Goal: Find specific page/section: Find specific page/section

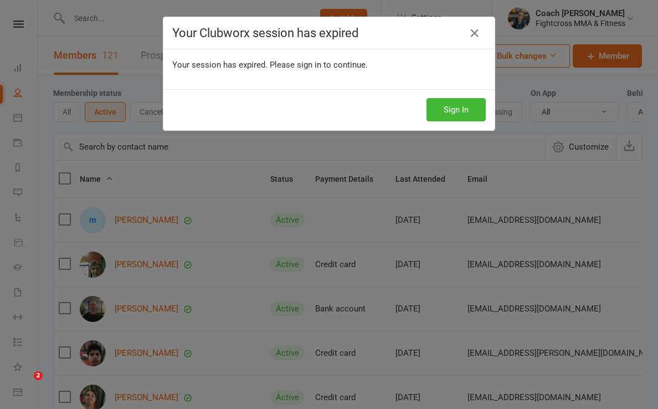
select select "100"
click at [445, 109] on button "Sign In" at bounding box center [455, 109] width 59 height 23
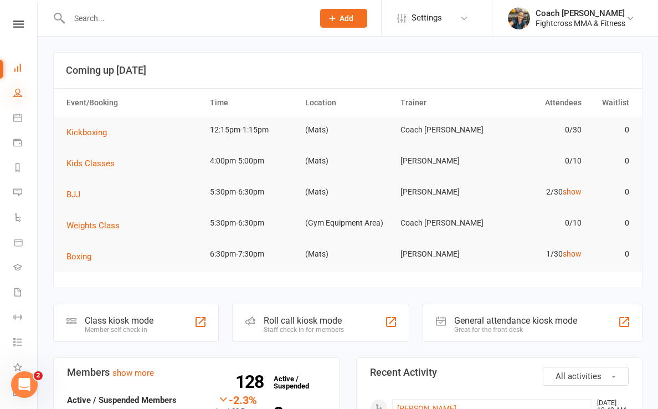
click at [17, 90] on icon at bounding box center [17, 92] width 9 height 9
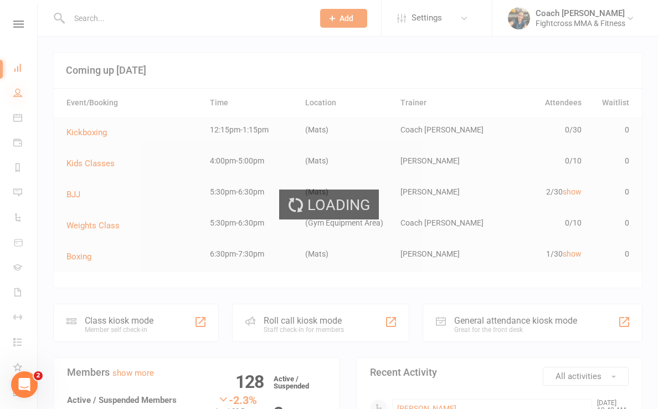
select select "100"
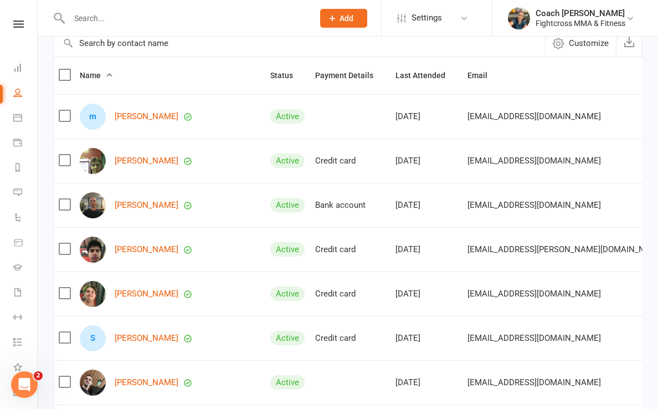
scroll to position [104, 0]
click at [142, 115] on link "[PERSON_NAME]" at bounding box center [147, 115] width 64 height 9
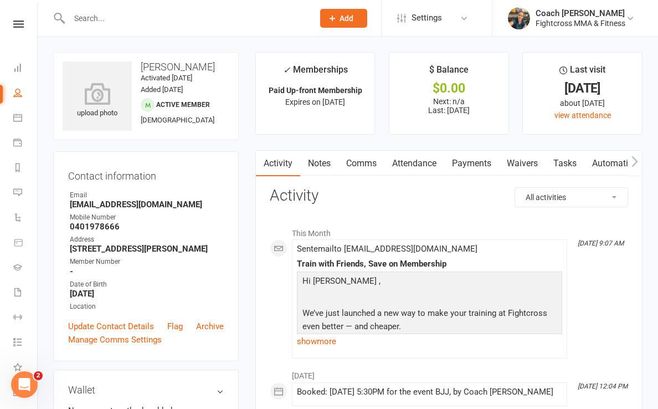
select select "100"
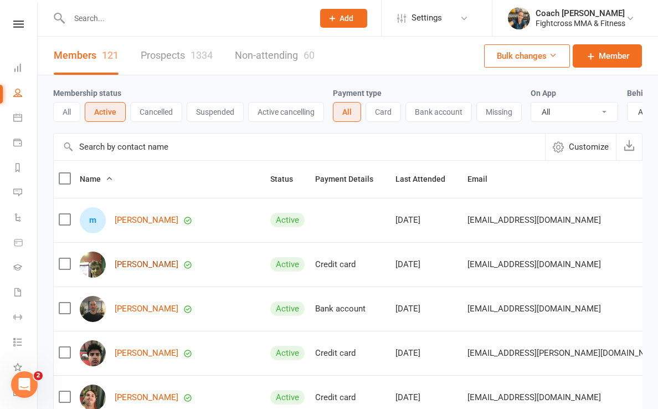
click at [139, 264] on link "[PERSON_NAME]" at bounding box center [147, 264] width 64 height 9
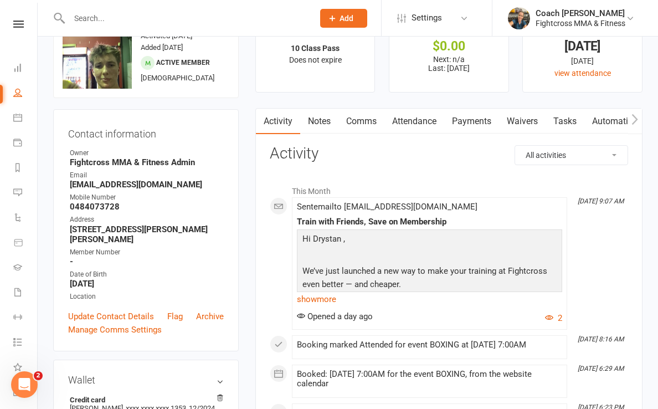
scroll to position [44, 0]
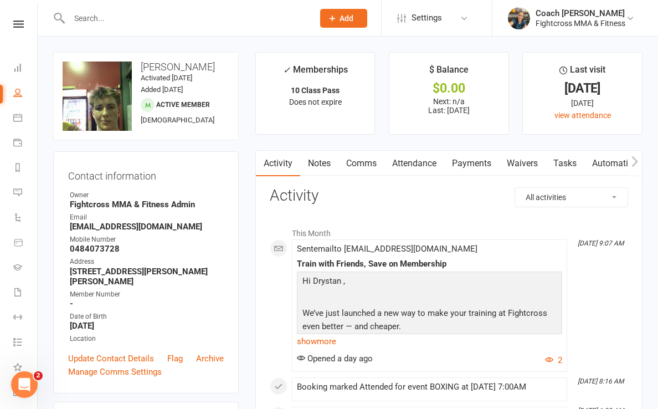
select select "100"
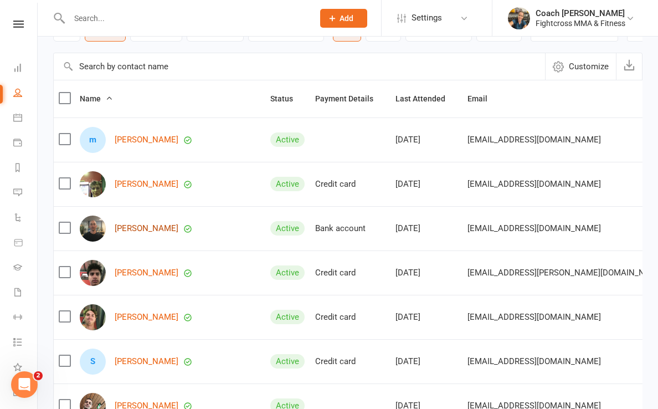
scroll to position [81, 0]
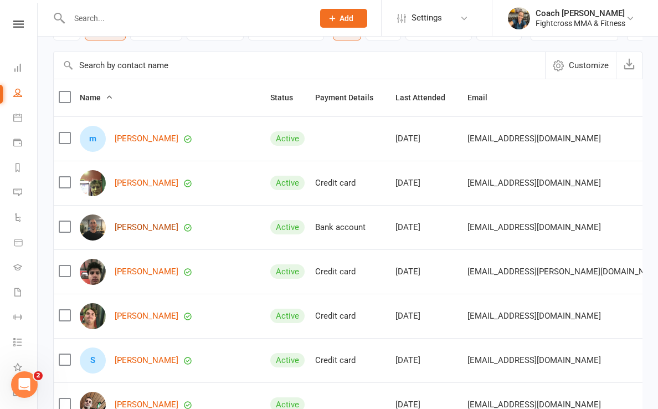
click at [143, 225] on link "[PERSON_NAME]" at bounding box center [147, 227] width 64 height 9
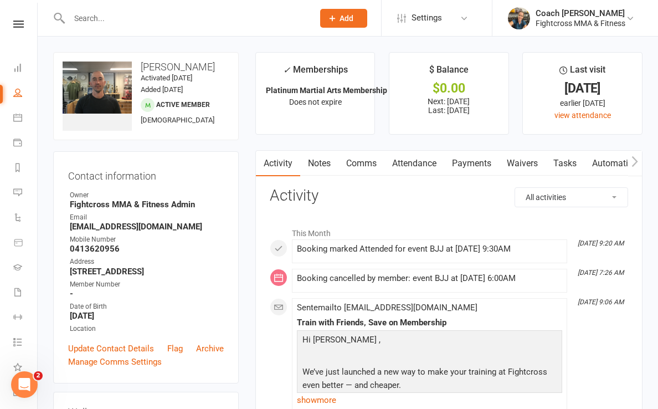
select select "100"
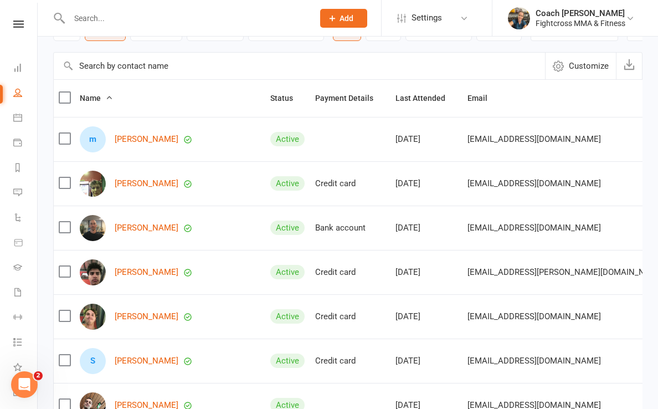
scroll to position [83, 0]
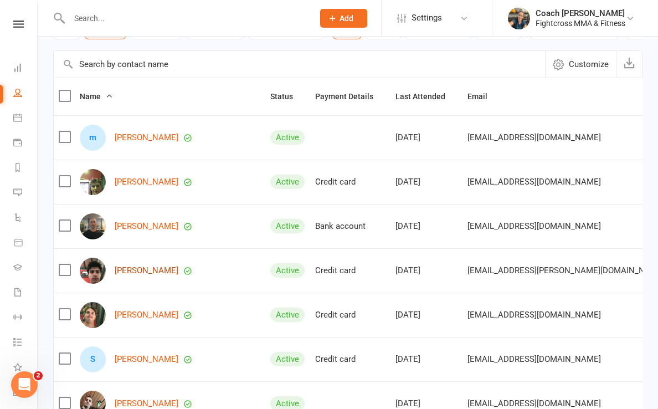
click at [133, 270] on link "[PERSON_NAME]" at bounding box center [147, 270] width 64 height 9
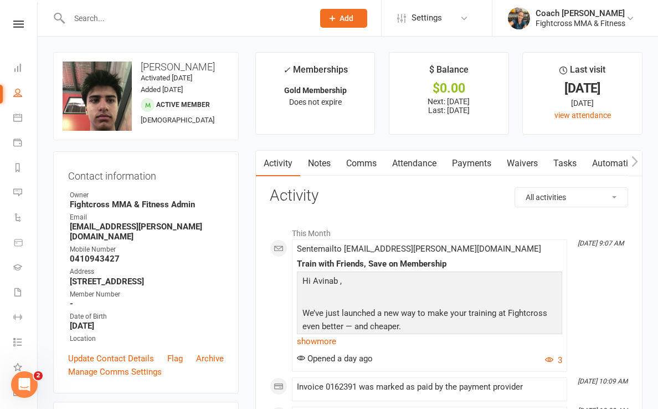
select select "100"
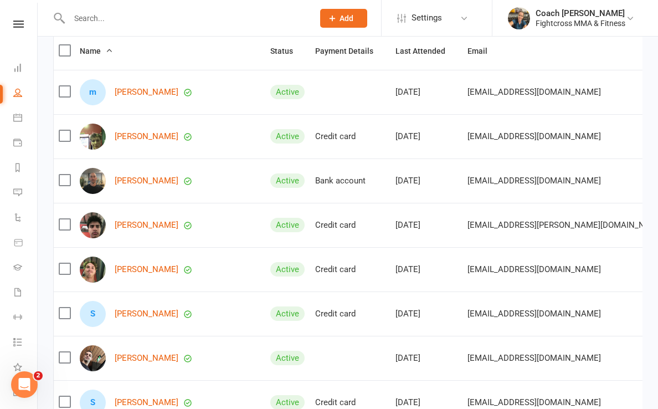
scroll to position [162, 0]
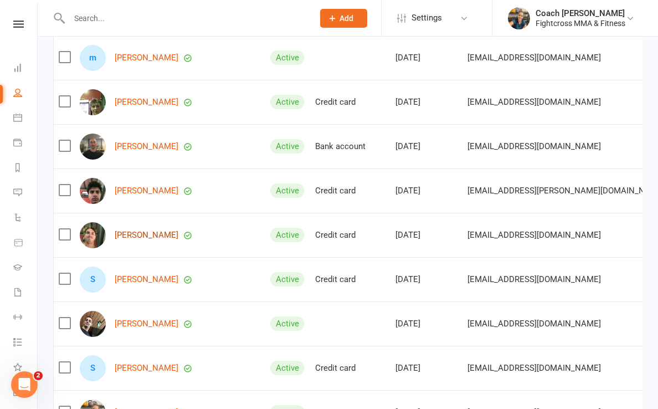
click at [133, 235] on link "[PERSON_NAME]" at bounding box center [147, 234] width 64 height 9
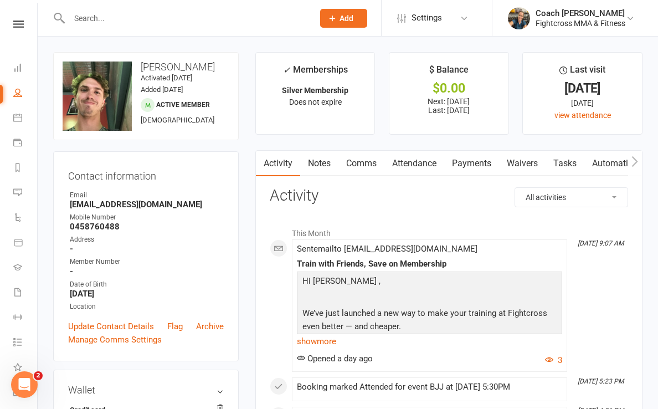
select select "100"
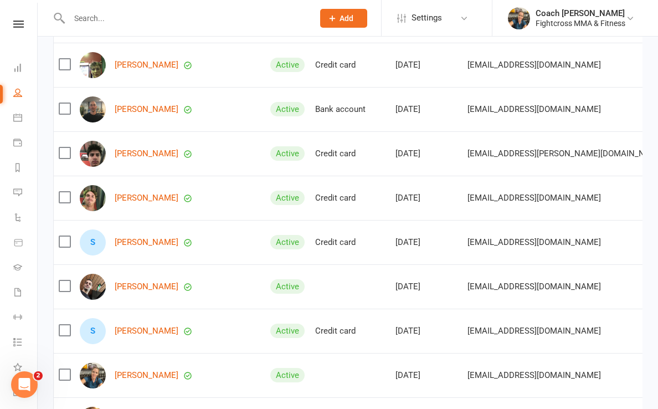
scroll to position [204, 0]
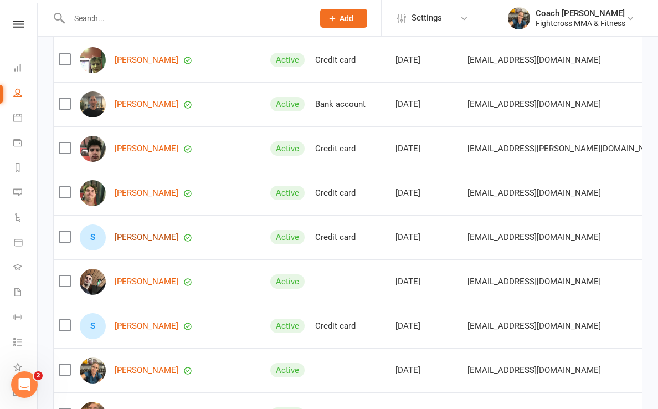
click at [125, 237] on link "[PERSON_NAME]" at bounding box center [147, 237] width 64 height 9
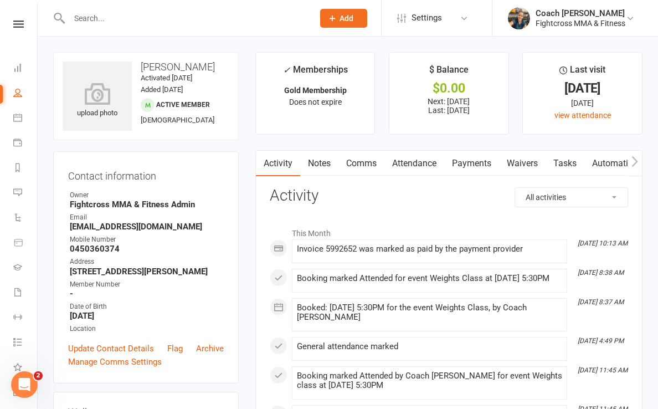
select select "100"
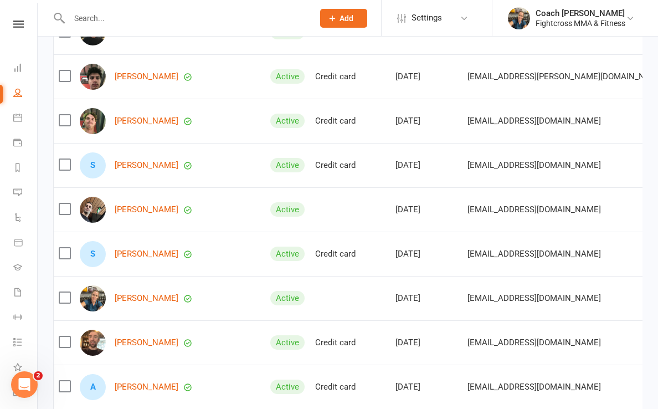
scroll to position [277, 0]
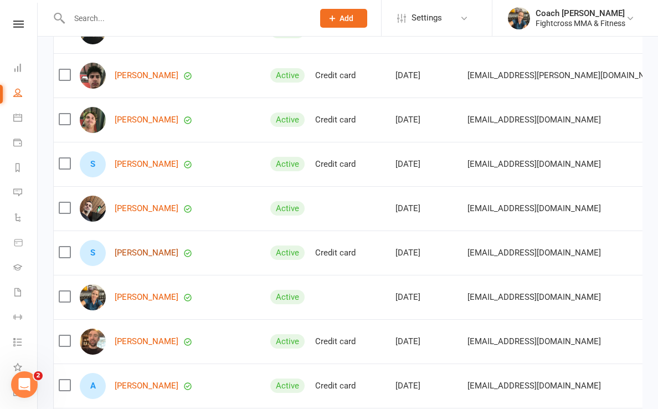
click at [130, 254] on link "[PERSON_NAME]" at bounding box center [147, 252] width 64 height 9
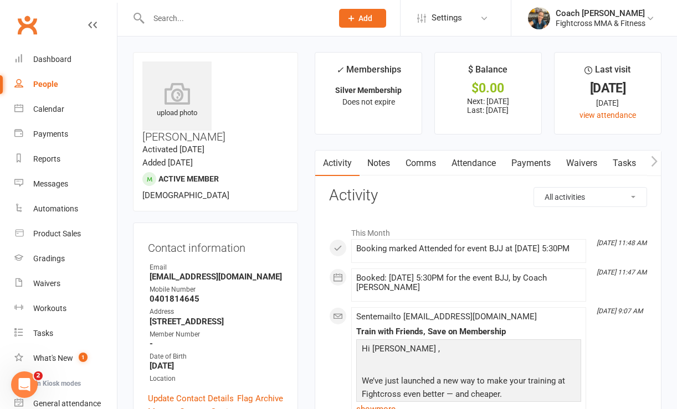
select select "100"
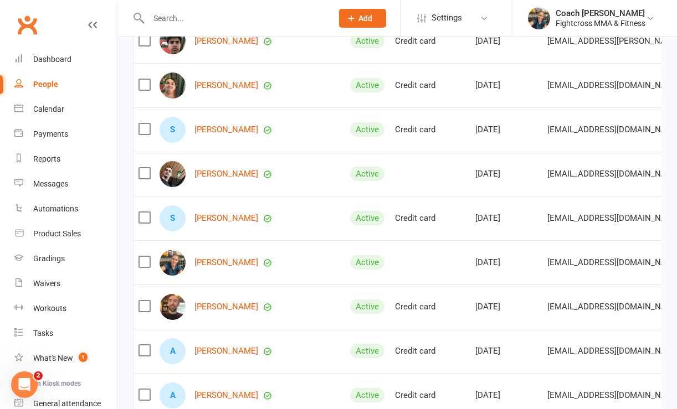
scroll to position [323, 0]
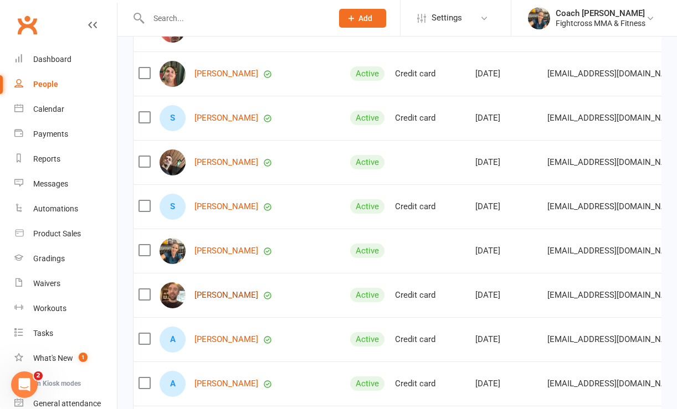
click at [208, 295] on link "[PERSON_NAME]" at bounding box center [226, 295] width 64 height 9
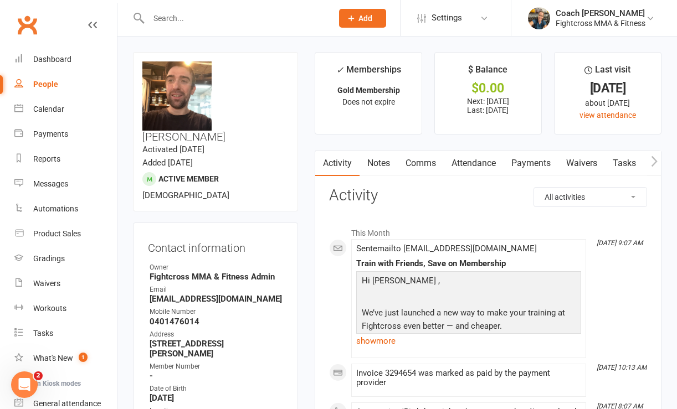
select select "100"
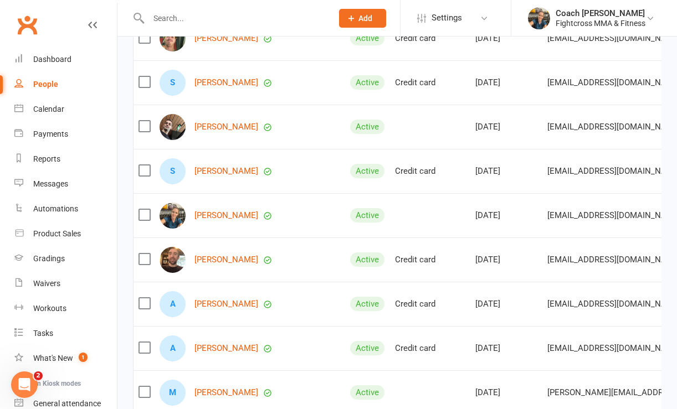
scroll to position [372, 0]
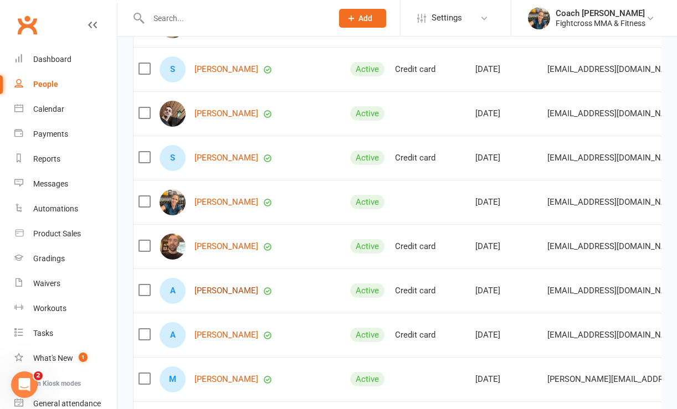
click at [212, 291] on link "[PERSON_NAME]" at bounding box center [226, 290] width 64 height 9
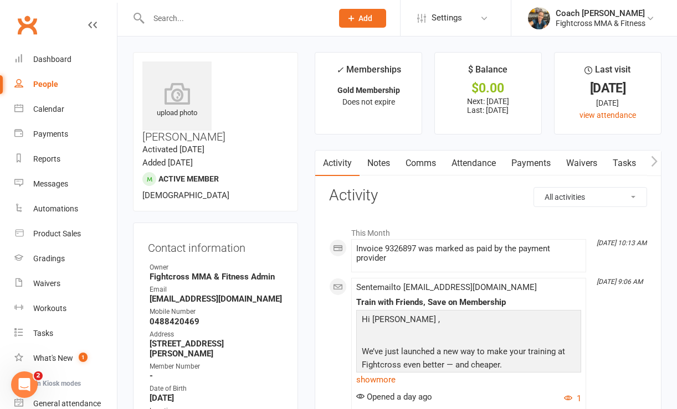
select select "100"
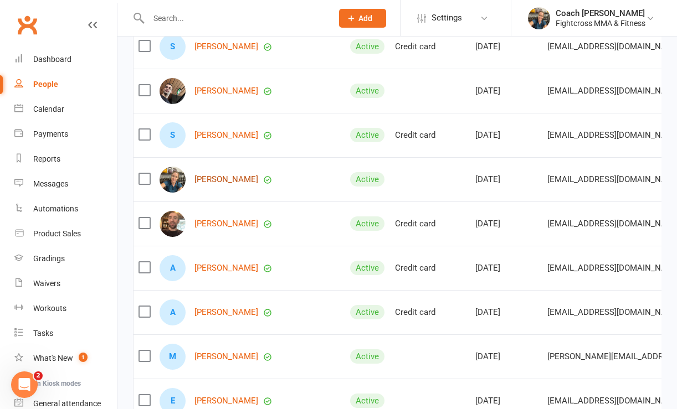
scroll to position [396, 0]
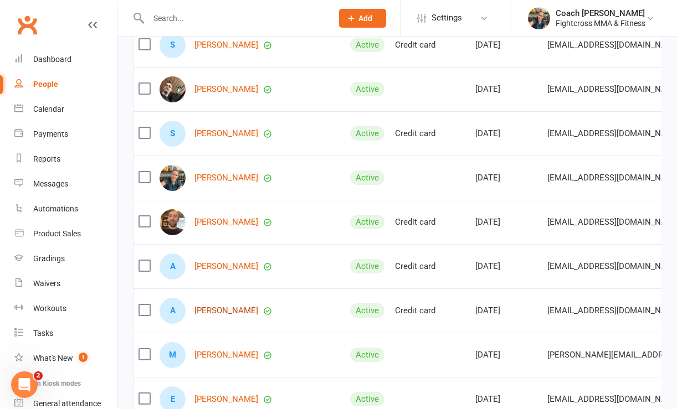
click at [204, 311] on link "[PERSON_NAME]" at bounding box center [226, 310] width 64 height 9
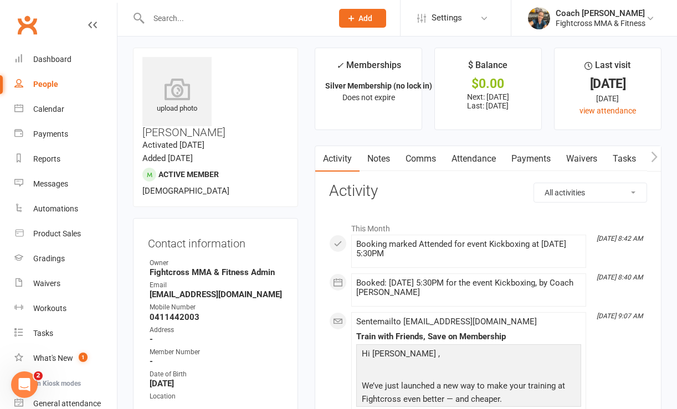
scroll to position [8, 0]
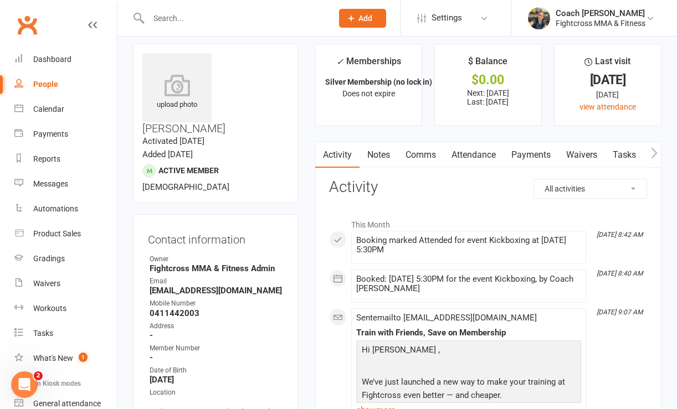
select select "100"
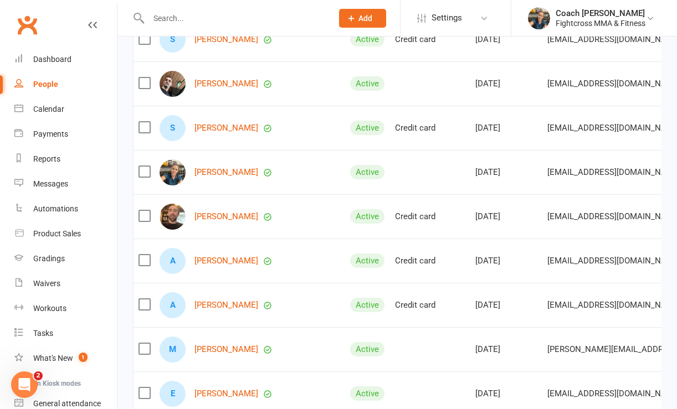
scroll to position [419, 0]
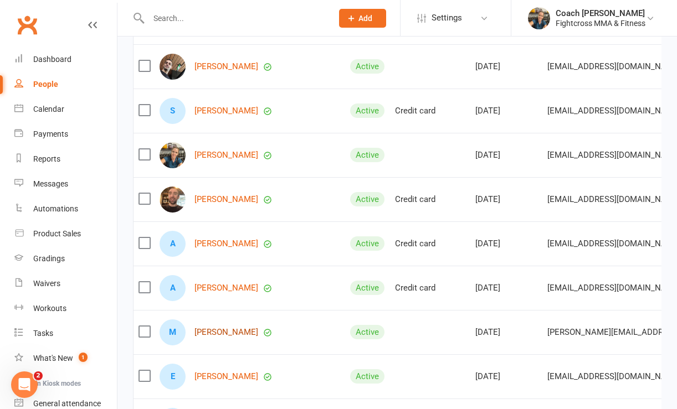
click at [215, 333] on link "[PERSON_NAME]" at bounding box center [226, 332] width 64 height 9
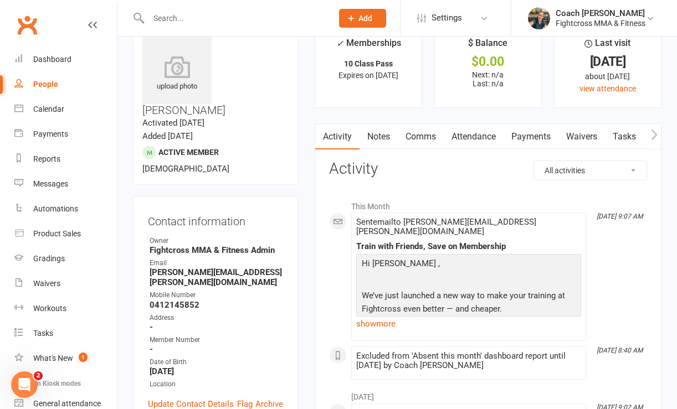
scroll to position [29, 0]
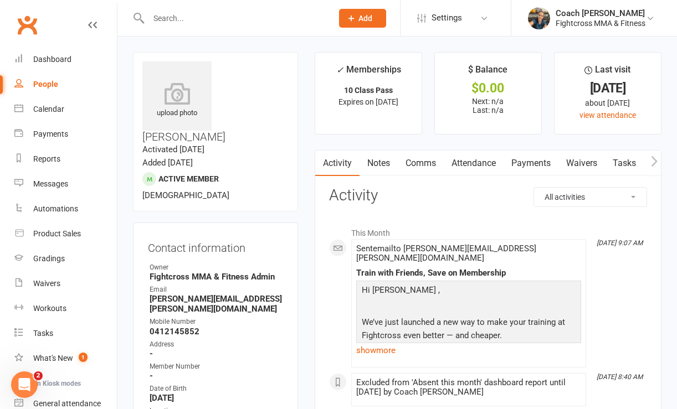
select select "100"
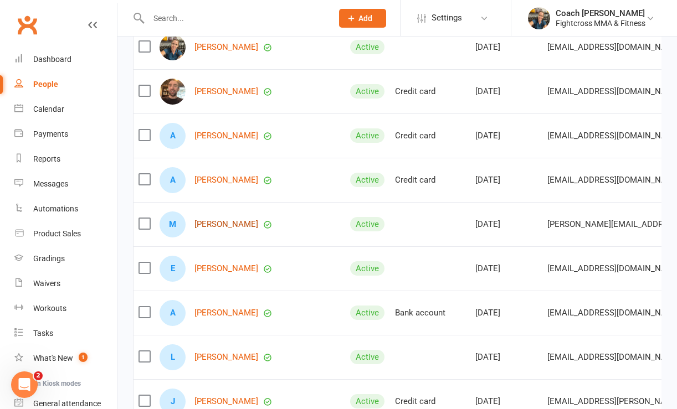
scroll to position [527, 0]
click at [224, 270] on link "[PERSON_NAME]" at bounding box center [226, 269] width 64 height 9
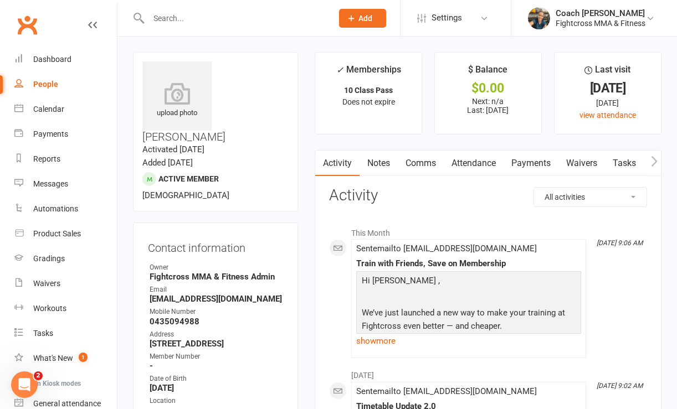
select select "100"
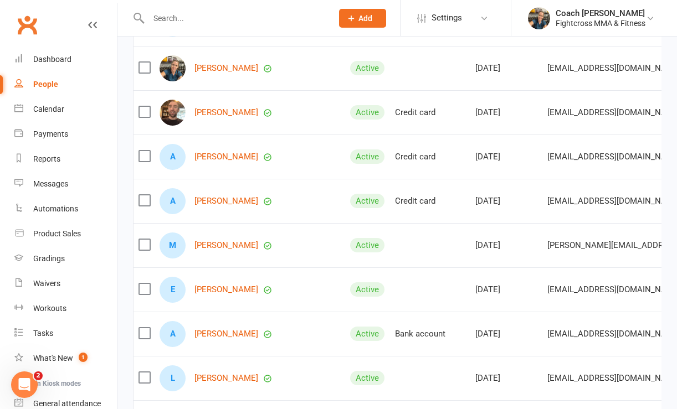
scroll to position [508, 0]
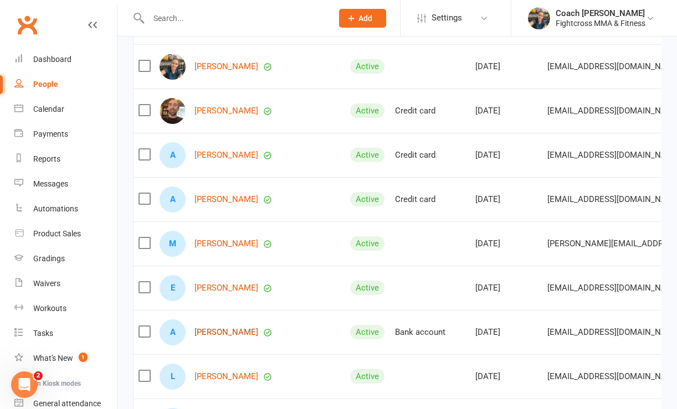
click at [212, 333] on link "[PERSON_NAME]" at bounding box center [226, 332] width 64 height 9
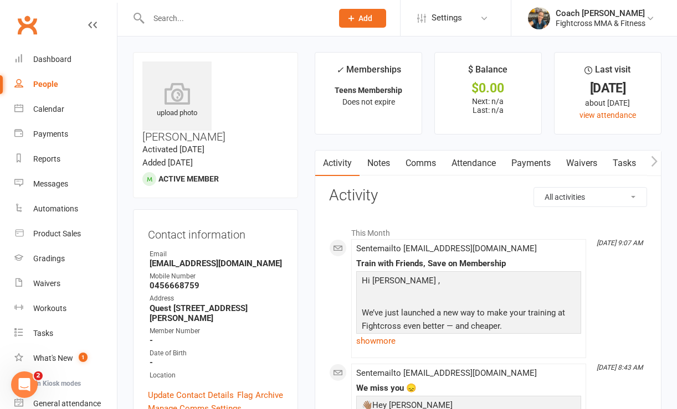
select select "100"
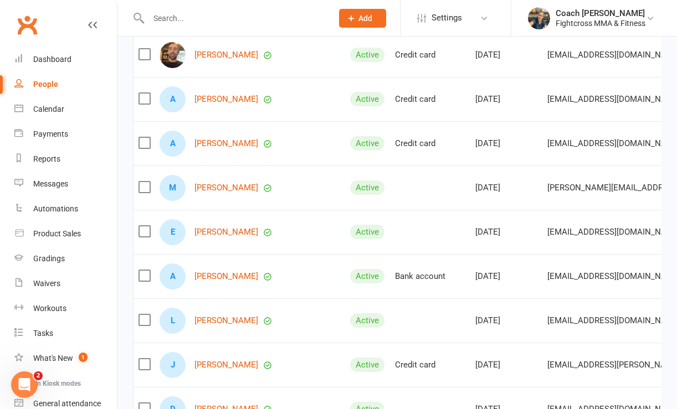
scroll to position [578, 0]
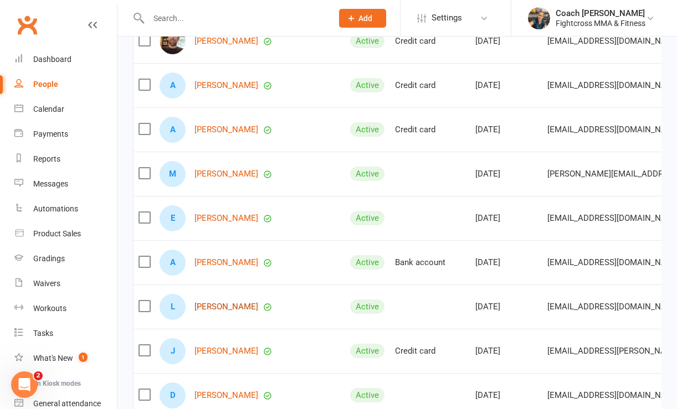
click at [212, 307] on link "[PERSON_NAME]" at bounding box center [226, 306] width 64 height 9
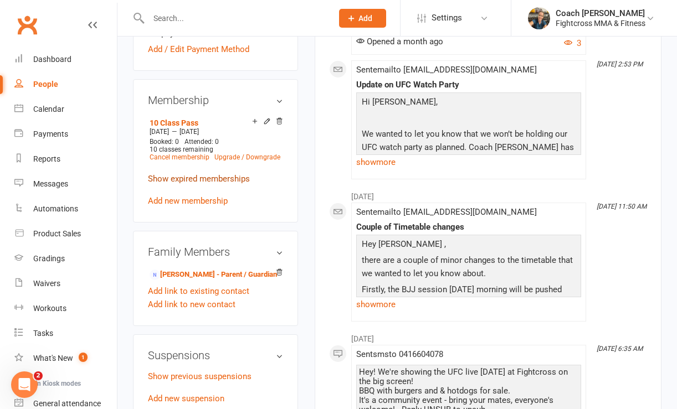
scroll to position [461, 0]
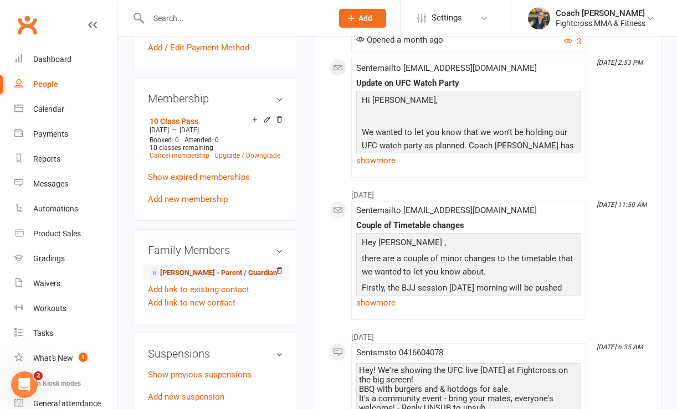
click at [187, 267] on link "[PERSON_NAME] - Parent / Guardian" at bounding box center [212, 273] width 127 height 12
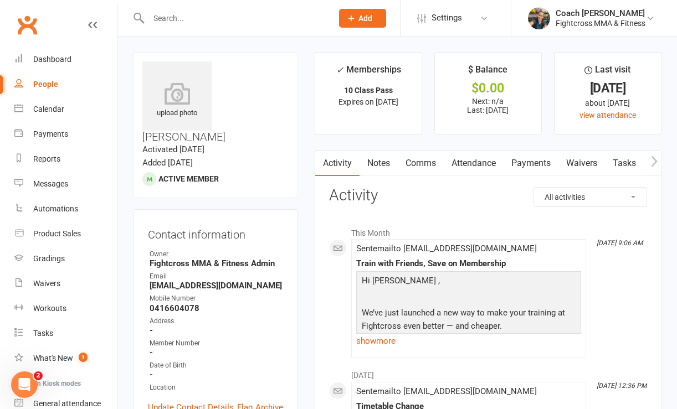
select select "100"
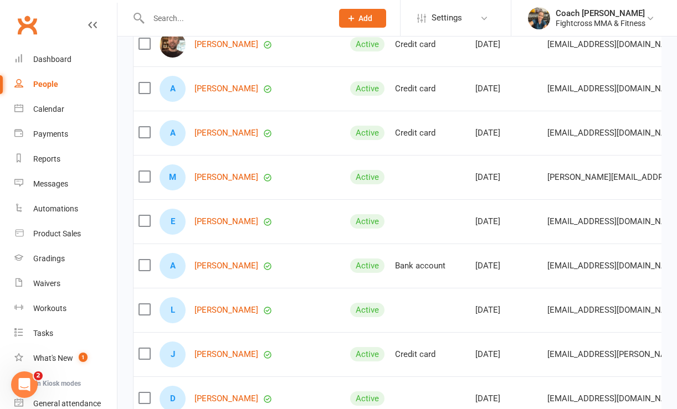
scroll to position [585, 0]
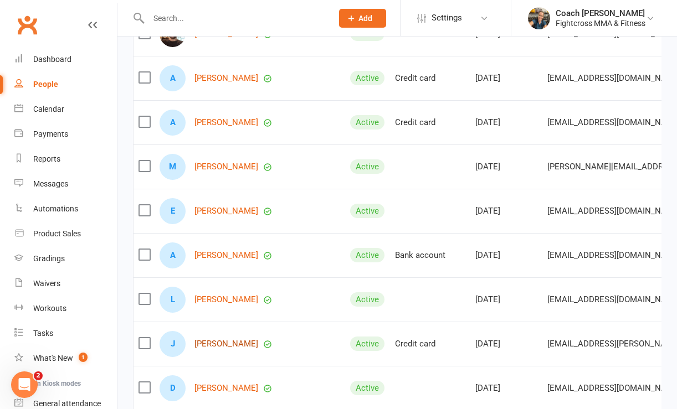
click at [212, 343] on link "[PERSON_NAME]" at bounding box center [226, 343] width 64 height 9
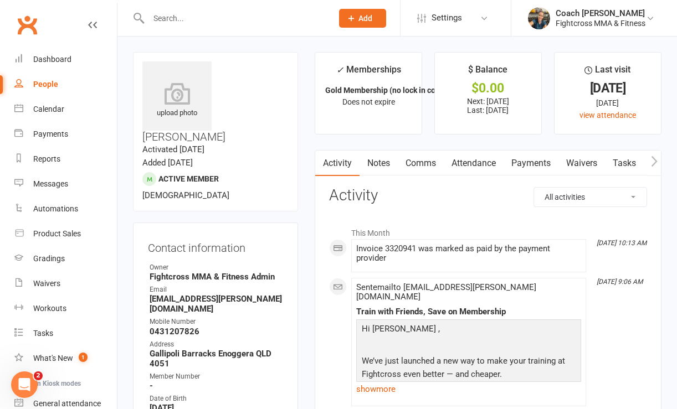
select select "100"
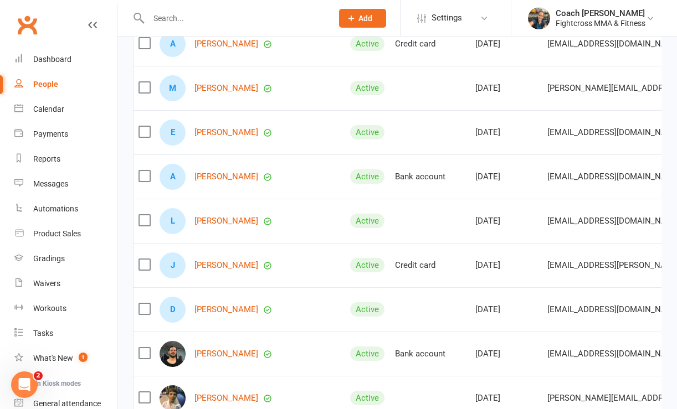
scroll to position [664, 0]
click at [219, 310] on link "[PERSON_NAME]" at bounding box center [226, 309] width 64 height 9
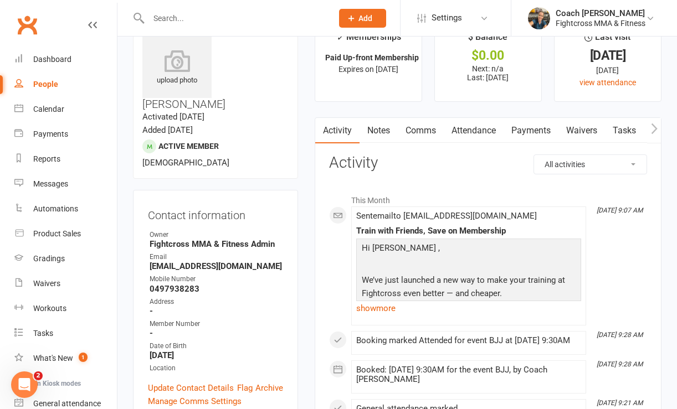
scroll to position [39, 0]
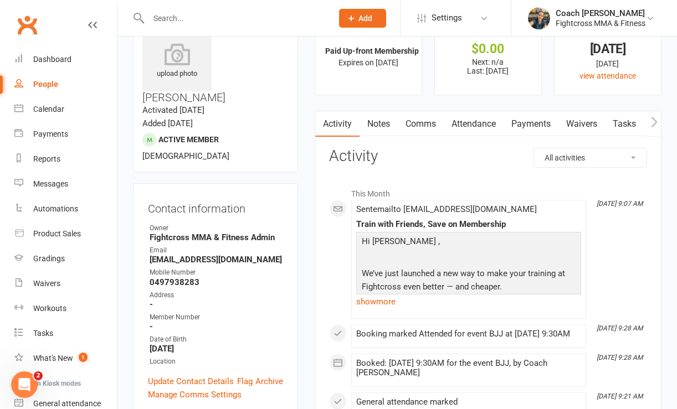
select select "100"
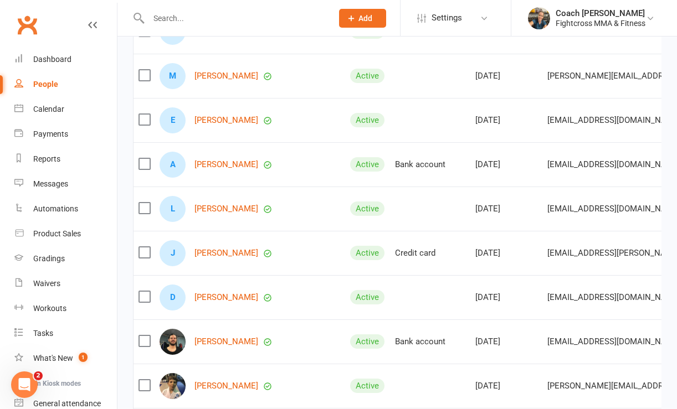
scroll to position [693, 0]
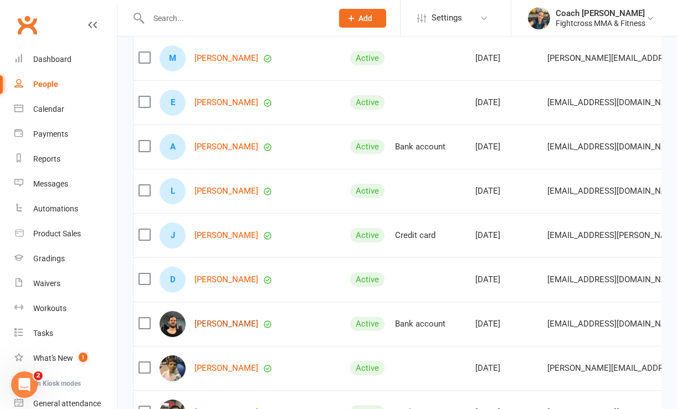
click at [208, 323] on link "[PERSON_NAME]" at bounding box center [226, 323] width 64 height 9
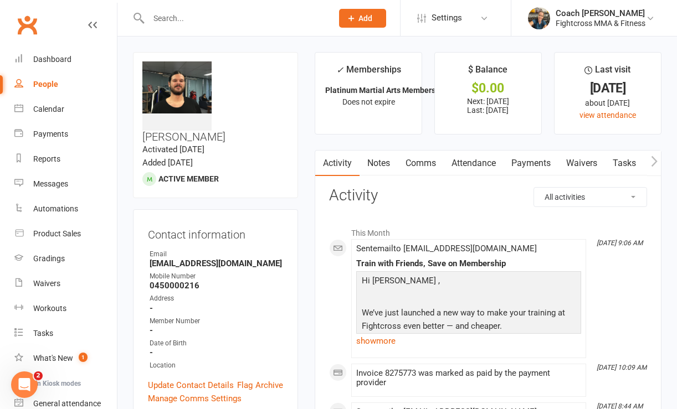
select select "100"
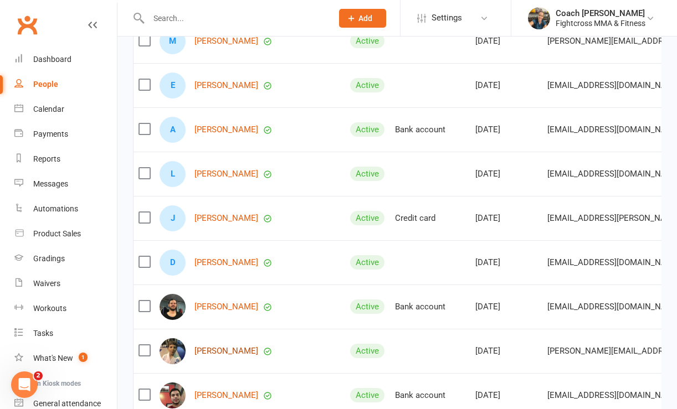
scroll to position [0, 1]
click at [215, 350] on link "[PERSON_NAME]" at bounding box center [225, 351] width 64 height 9
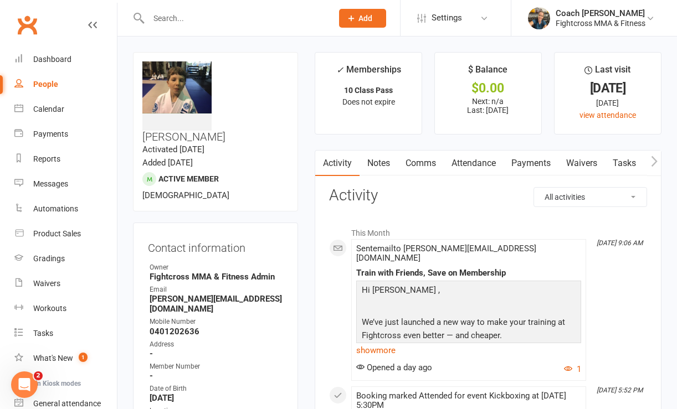
select select "100"
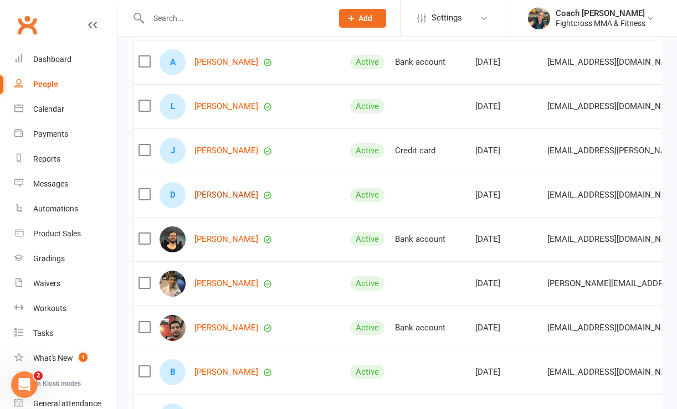
scroll to position [779, 0]
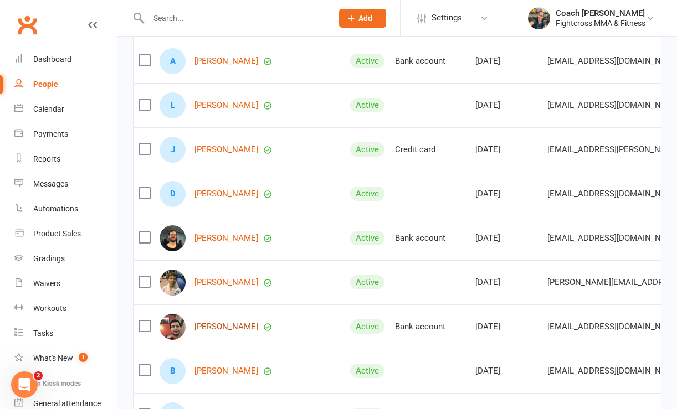
click at [207, 326] on link "[PERSON_NAME]" at bounding box center [226, 326] width 64 height 9
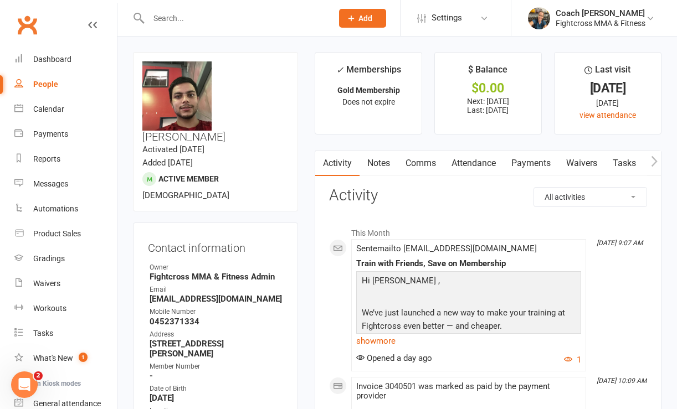
select select "100"
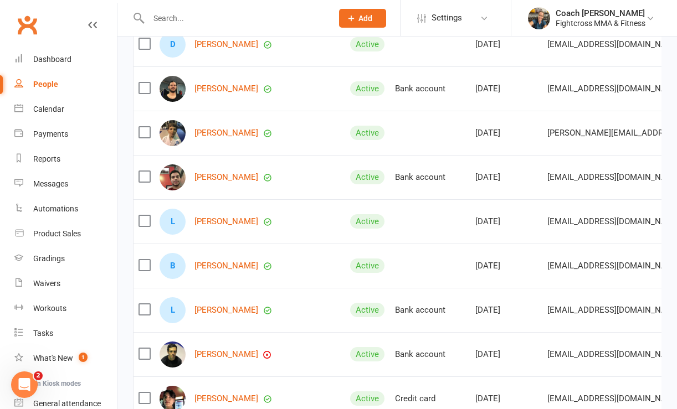
scroll to position [929, 0]
click at [213, 266] on link "[PERSON_NAME]" at bounding box center [226, 265] width 64 height 9
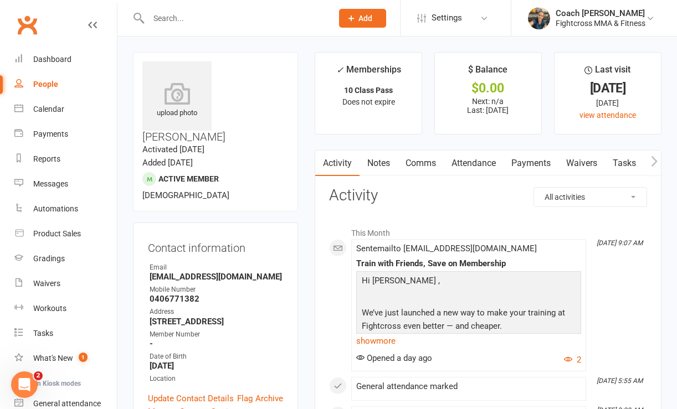
select select "100"
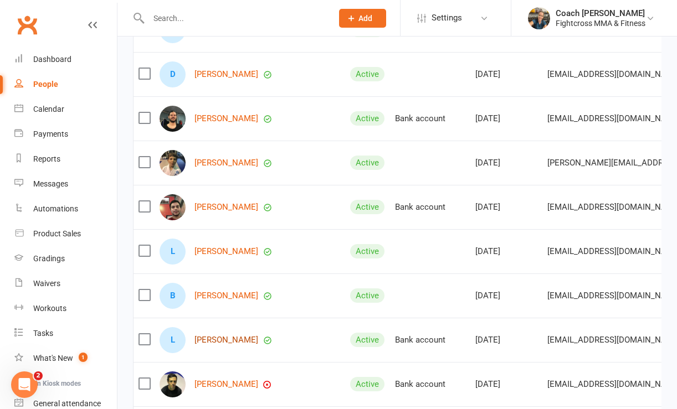
scroll to position [903, 0]
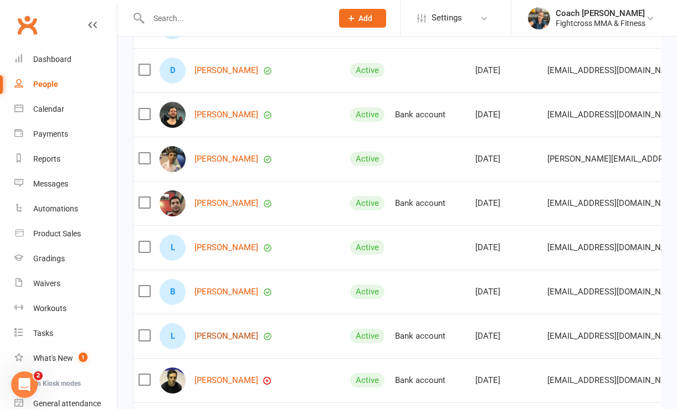
click at [209, 338] on link "[PERSON_NAME]" at bounding box center [226, 336] width 64 height 9
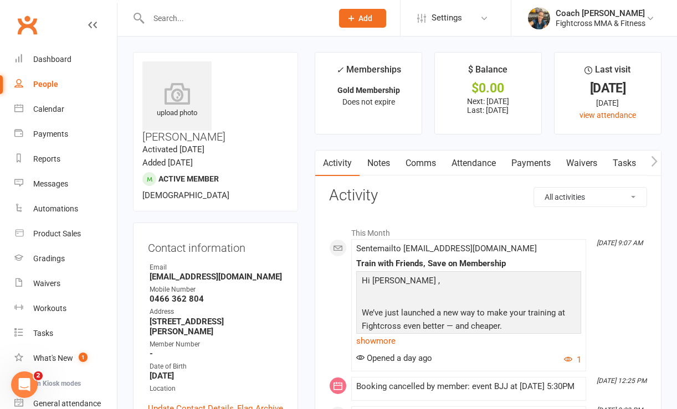
select select "100"
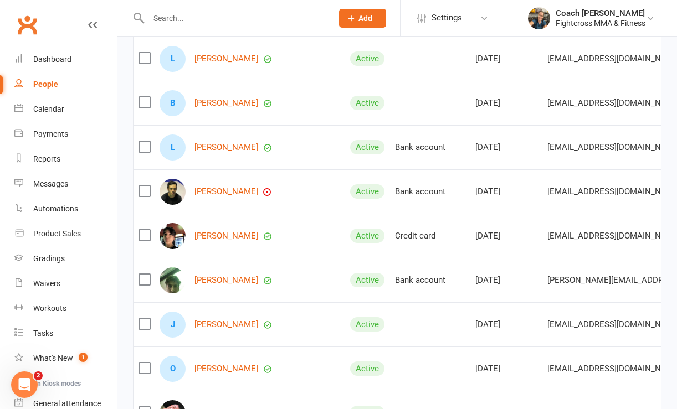
scroll to position [1090, 0]
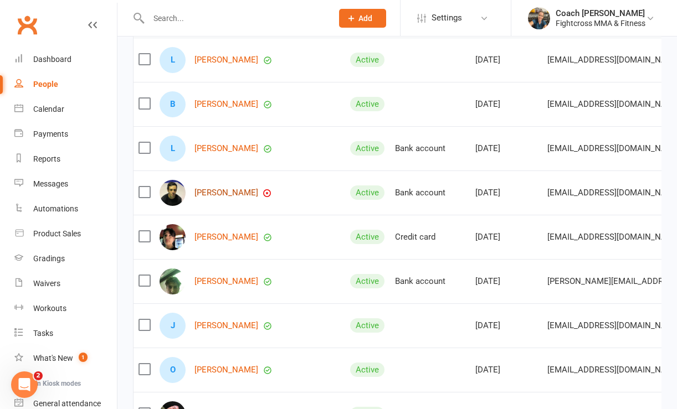
click at [215, 192] on link "[PERSON_NAME]" at bounding box center [226, 192] width 64 height 9
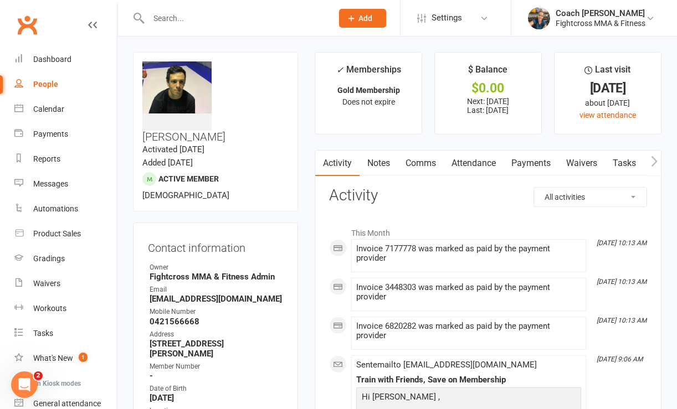
select select "100"
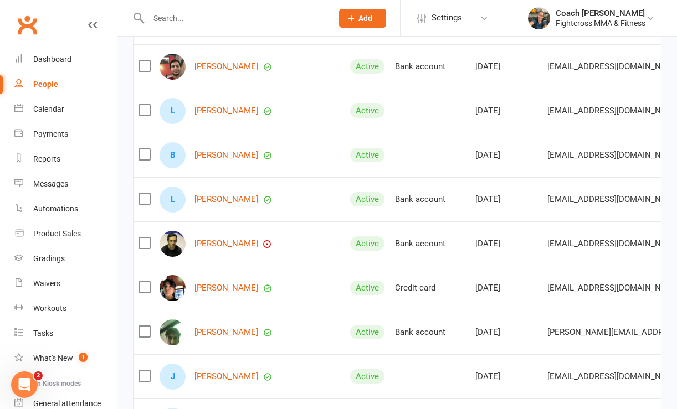
scroll to position [1051, 0]
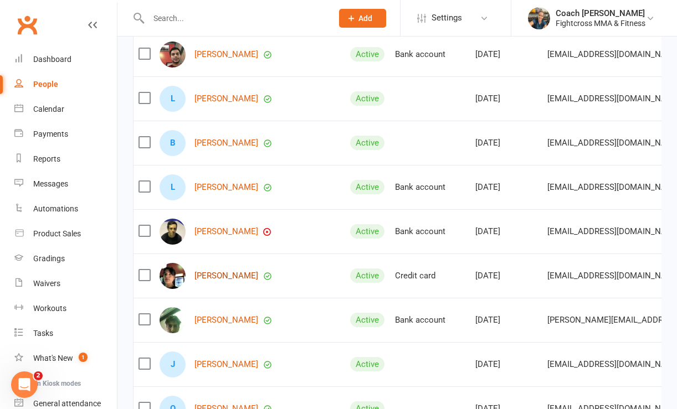
click at [208, 276] on link "[PERSON_NAME]" at bounding box center [226, 275] width 64 height 9
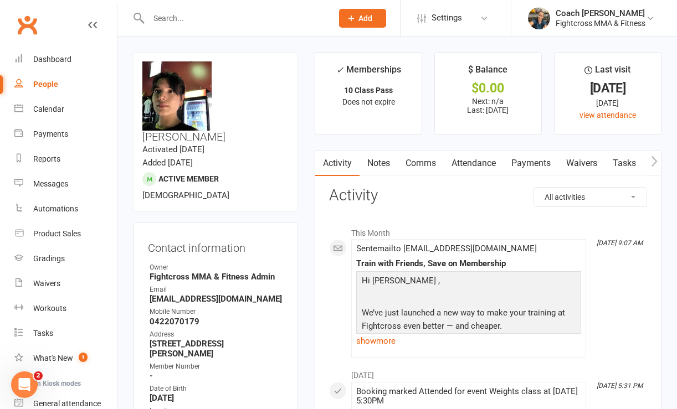
select select "100"
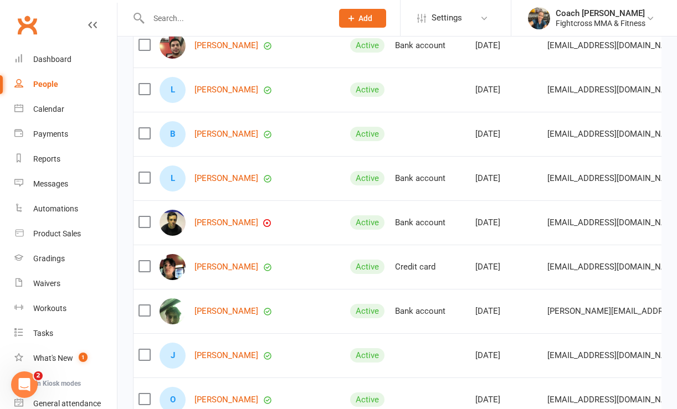
scroll to position [1061, 0]
click at [209, 311] on link "[PERSON_NAME]" at bounding box center [226, 310] width 64 height 9
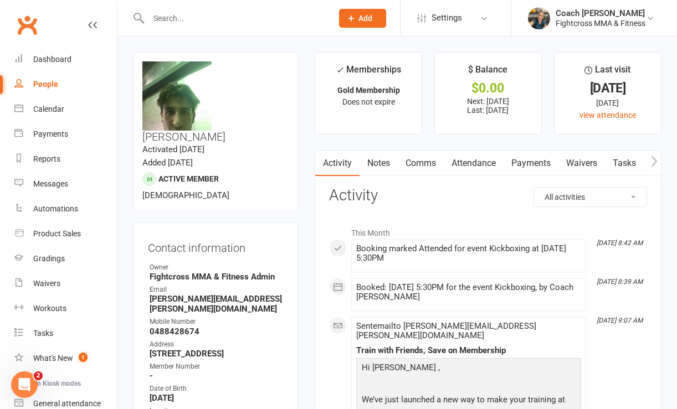
select select "100"
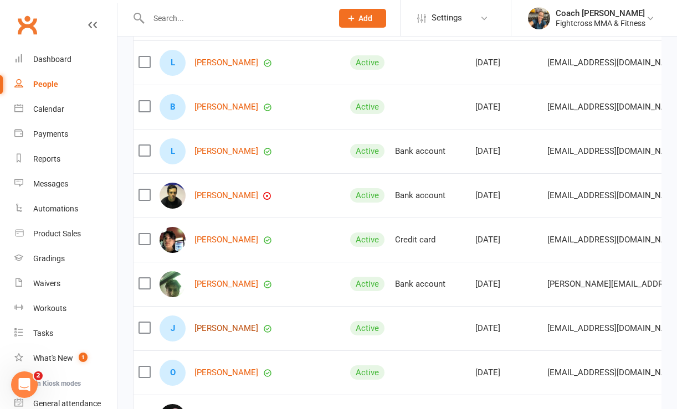
scroll to position [1091, 0]
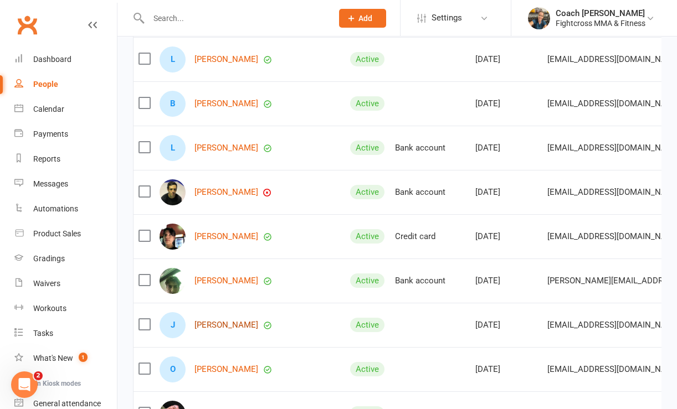
click at [204, 326] on link "[PERSON_NAME]" at bounding box center [226, 325] width 64 height 9
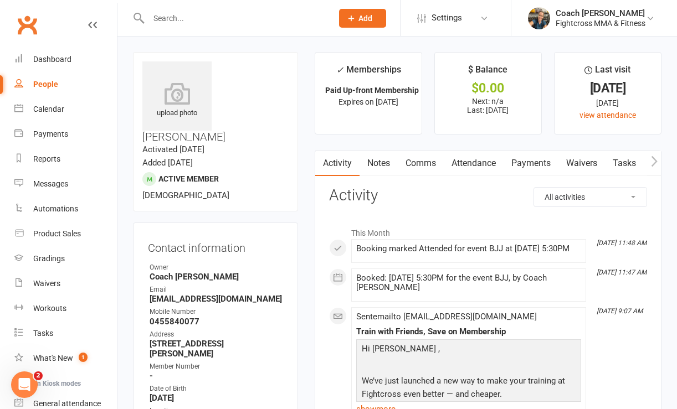
select select "100"
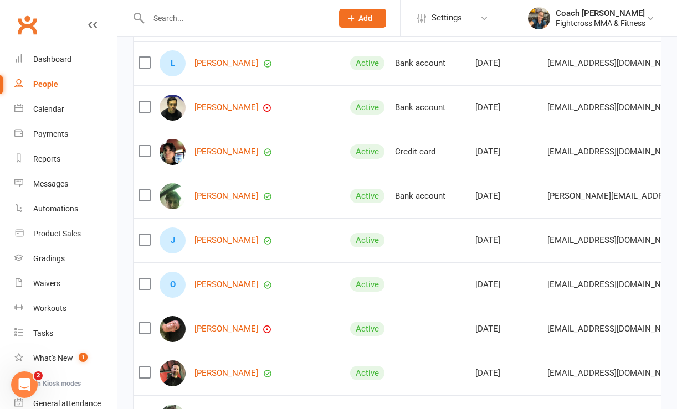
scroll to position [1178, 0]
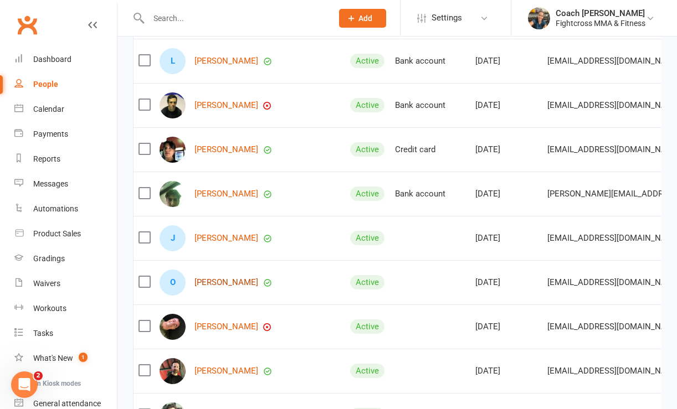
click at [210, 282] on link "[PERSON_NAME]" at bounding box center [226, 282] width 64 height 9
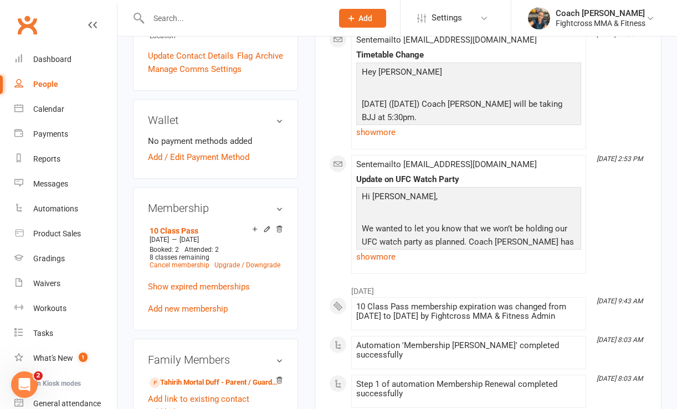
scroll to position [379, 0]
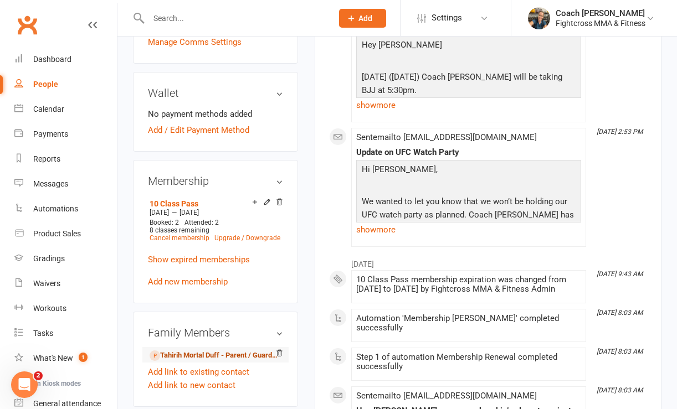
click at [177, 350] on link "Tahirih Mortal Duff - Parent / Guardian" at bounding box center [213, 356] width 128 height 12
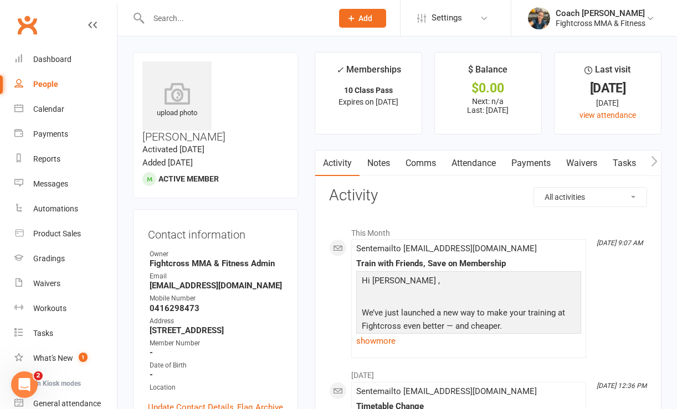
select select "100"
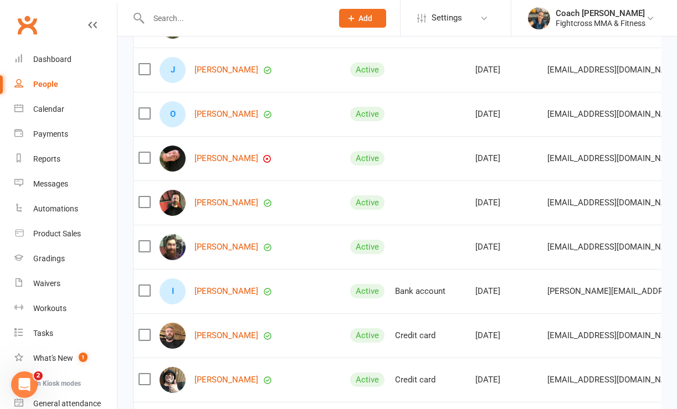
scroll to position [1345, 0]
click at [214, 161] on link "[PERSON_NAME]" at bounding box center [226, 158] width 64 height 9
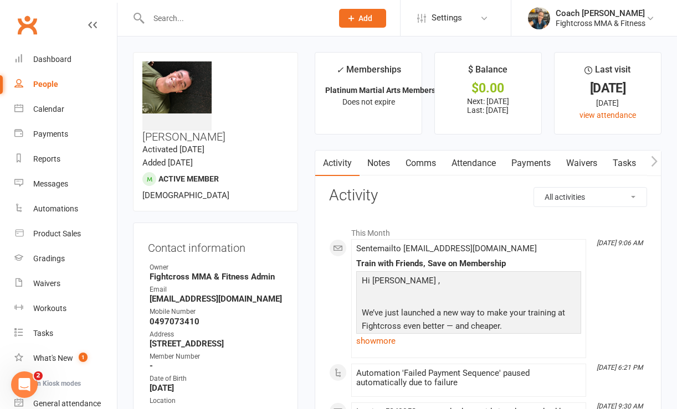
select select "100"
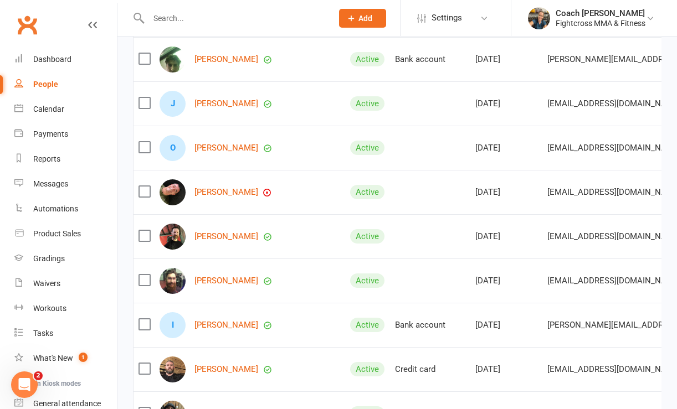
scroll to position [1317, 0]
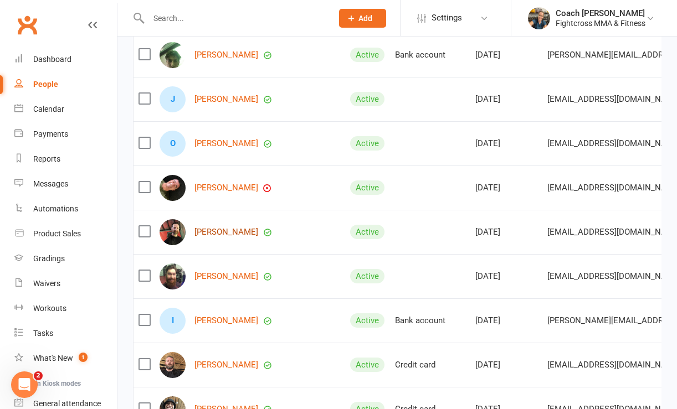
click at [227, 230] on link "[PERSON_NAME]" at bounding box center [226, 232] width 64 height 9
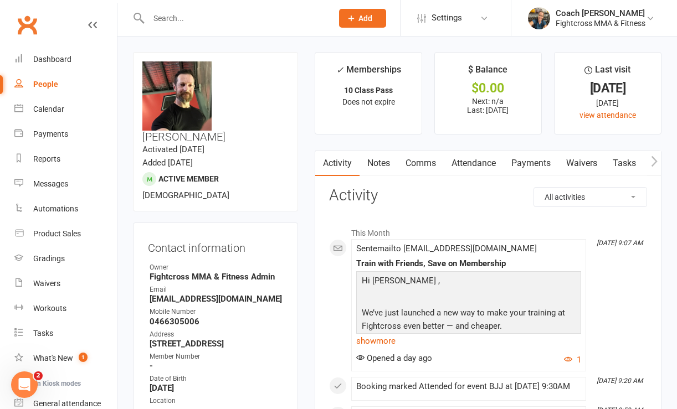
select select "100"
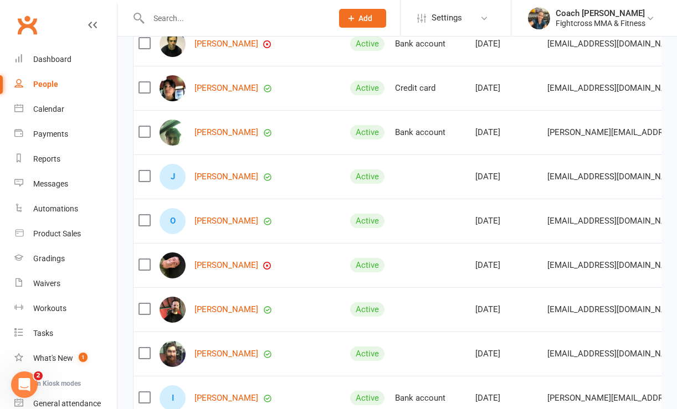
scroll to position [1244, 0]
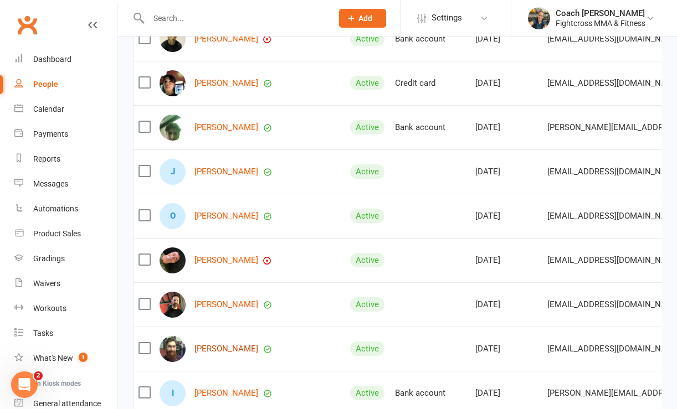
click at [206, 350] on link "[PERSON_NAME]" at bounding box center [226, 348] width 64 height 9
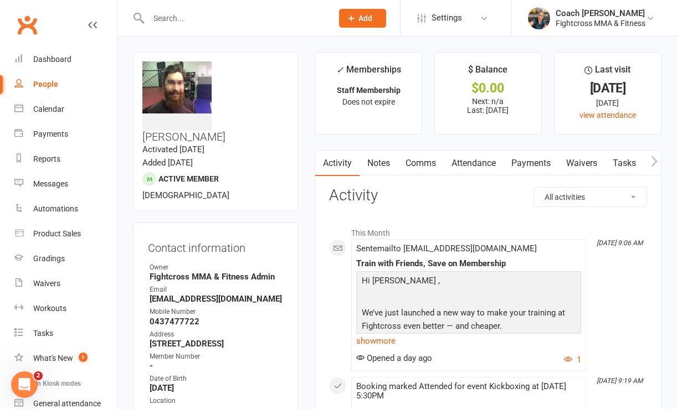
select select "100"
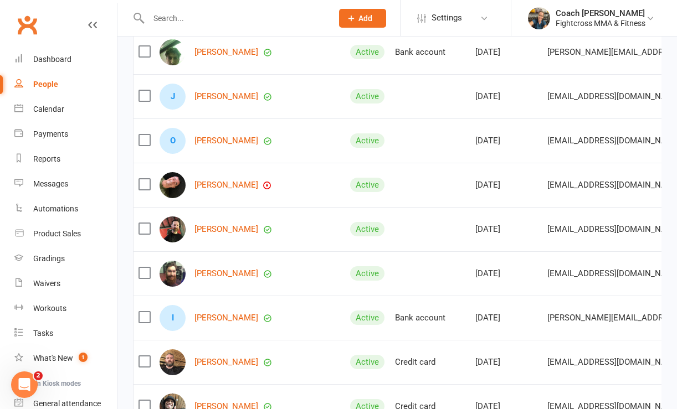
scroll to position [1319, 0]
click at [202, 318] on link "[PERSON_NAME]" at bounding box center [226, 318] width 64 height 9
